Goal: Information Seeking & Learning: Learn about a topic

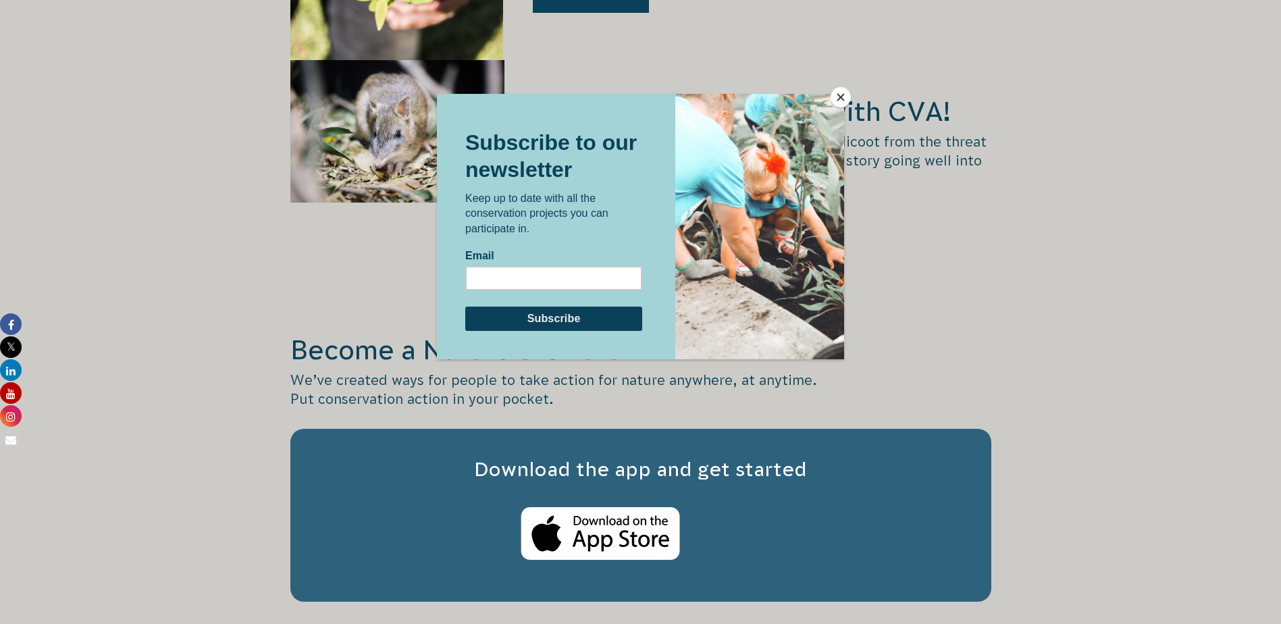
scroll to position [2094, 0]
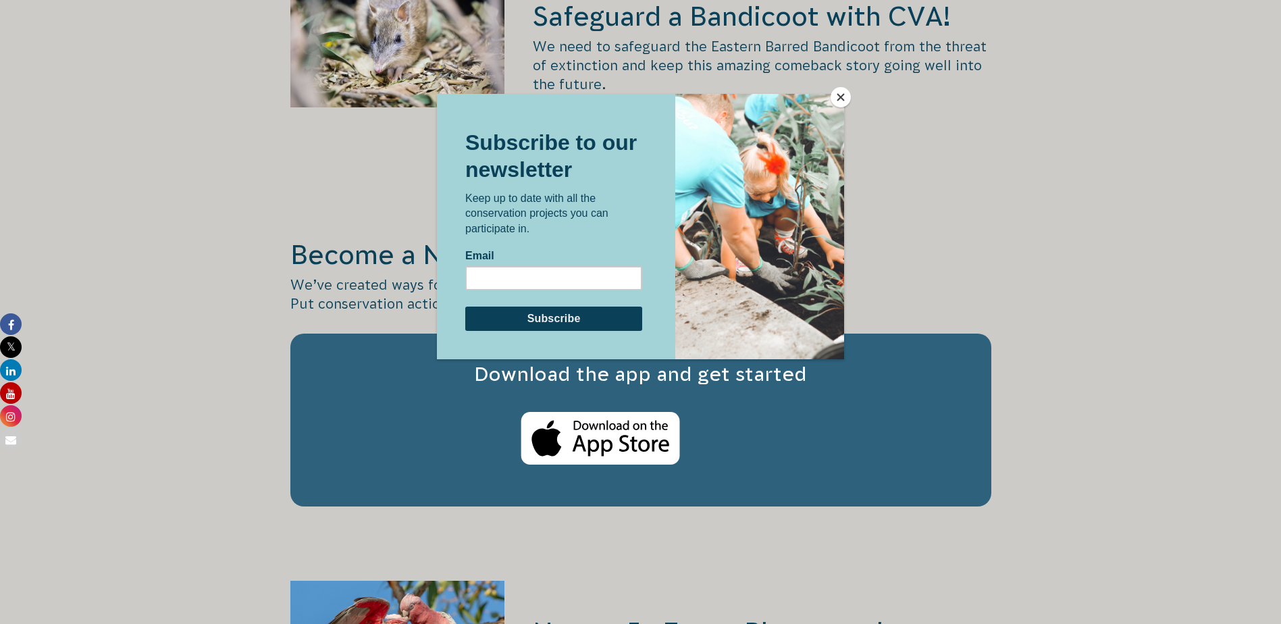
click at [838, 93] on button "Close" at bounding box center [841, 97] width 20 height 20
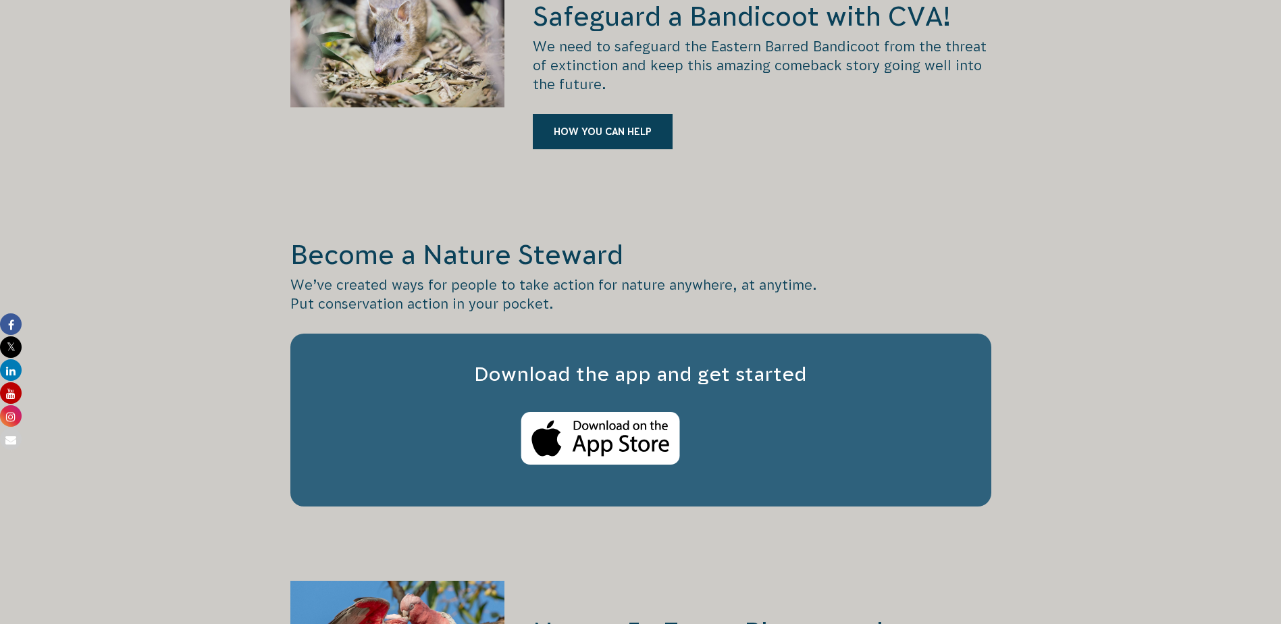
drag, startPoint x: 969, startPoint y: 163, endPoint x: 1022, endPoint y: 259, distance: 108.8
click at [970, 164] on div "Safeguard a Bandicoot with CVA! We need to safeguard the Eastern Barred Bandico…" at bounding box center [762, 81] width 458 height 232
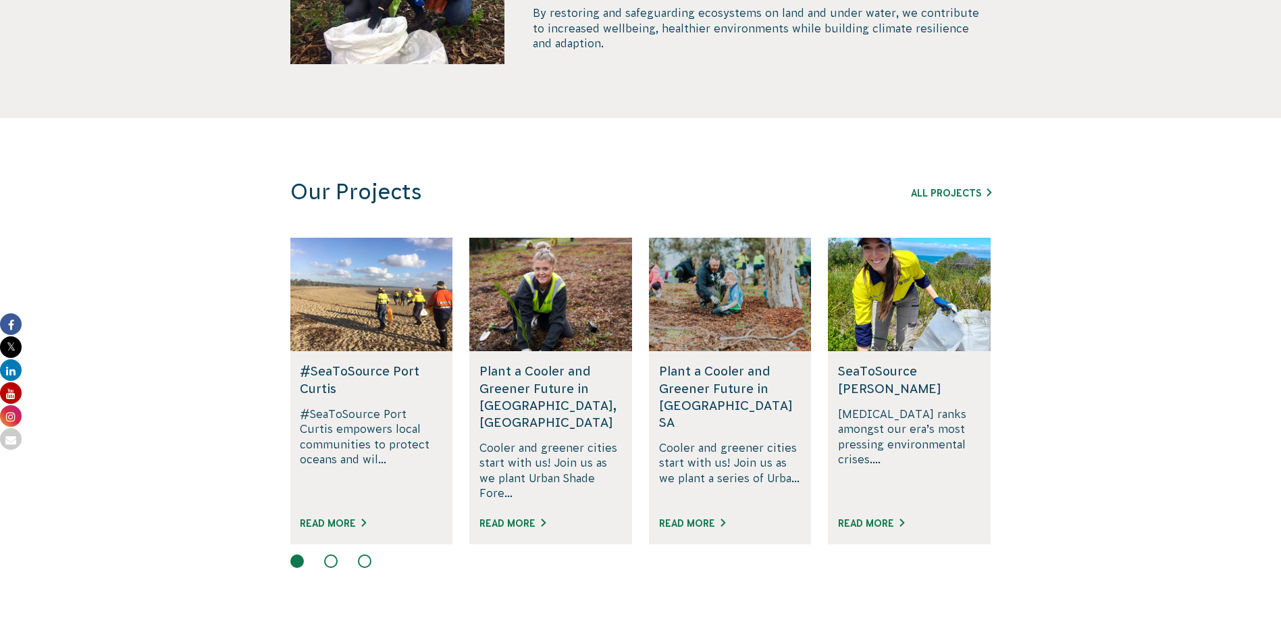
scroll to position [795, 0]
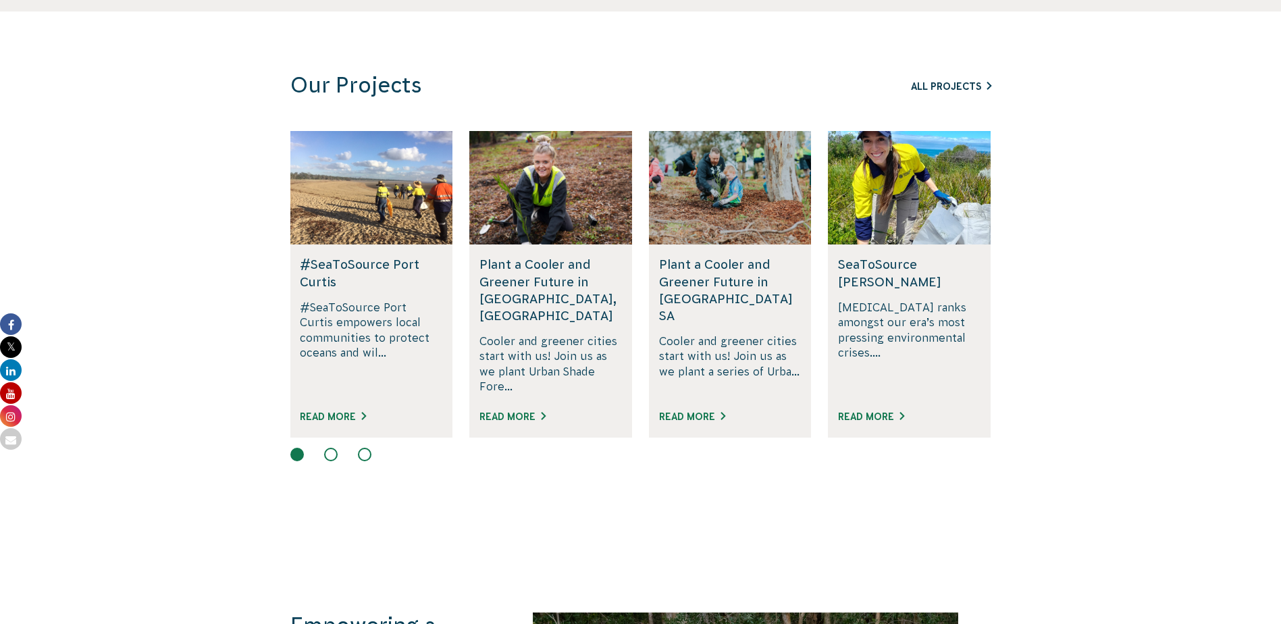
click at [940, 82] on link "All Projects" at bounding box center [951, 86] width 80 height 11
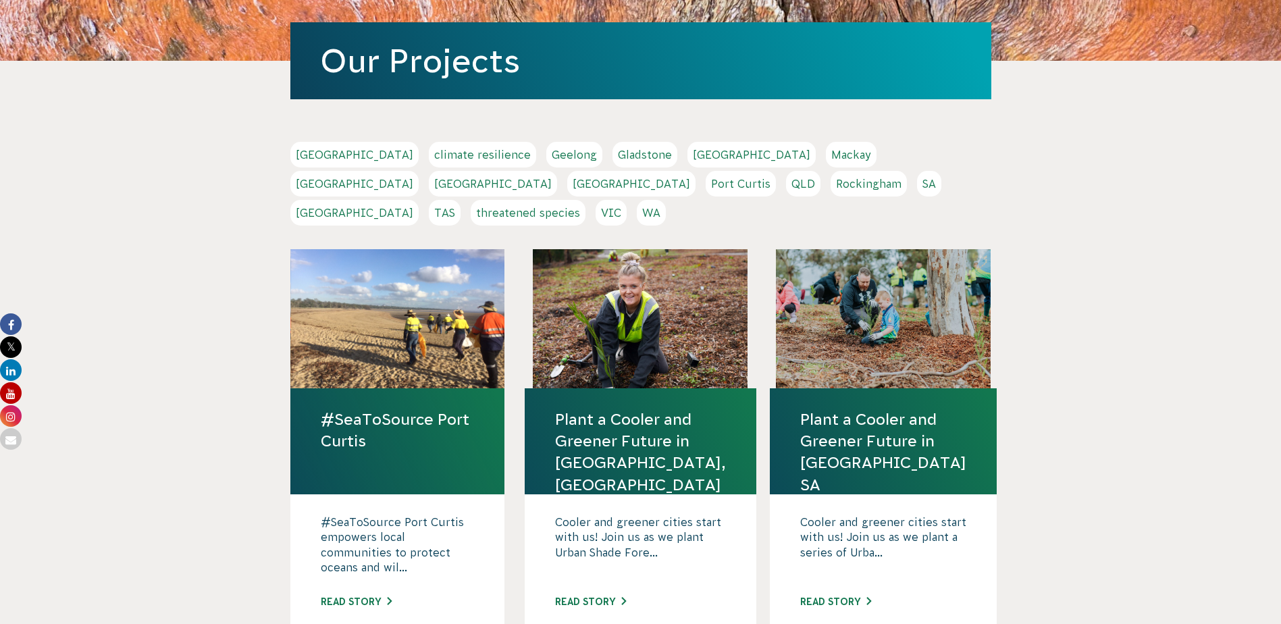
scroll to position [203, 0]
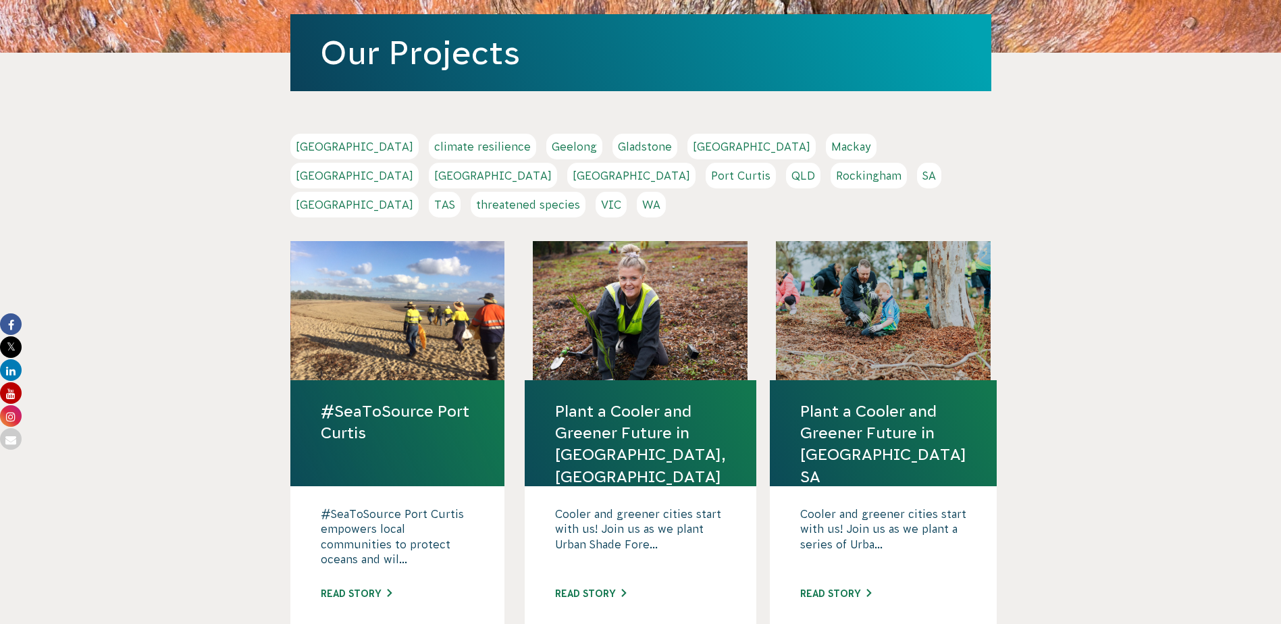
click at [419, 192] on link "Sydney" at bounding box center [354, 205] width 128 height 26
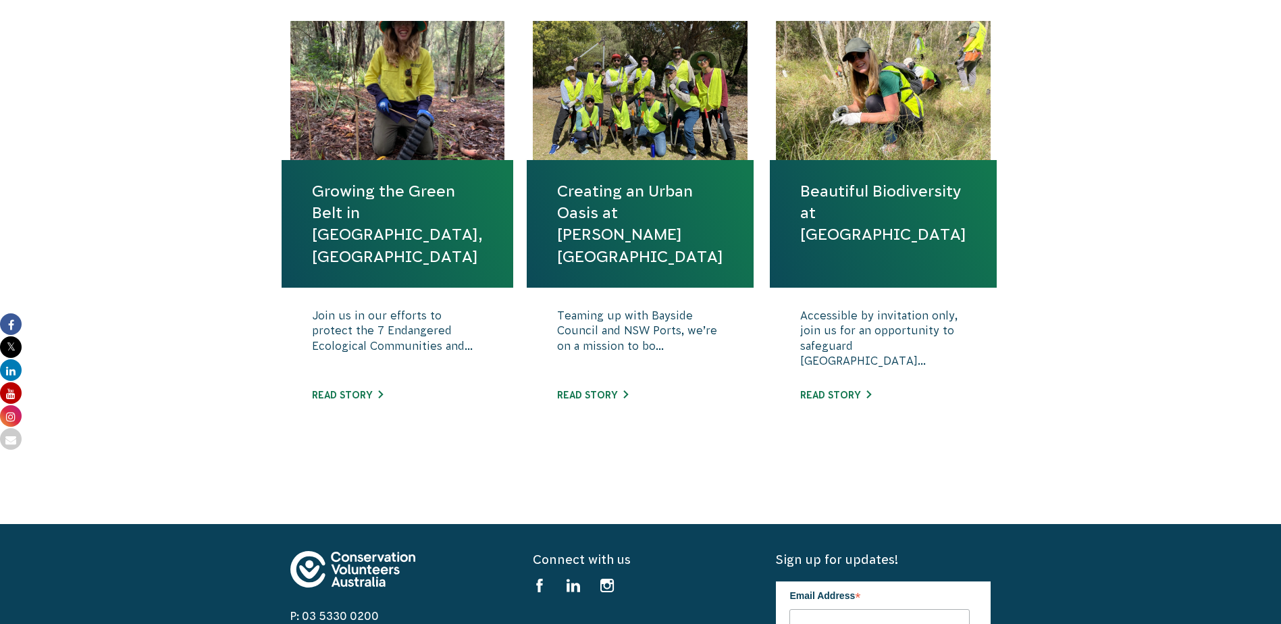
scroll to position [540, 0]
